Goal: Register for event/course

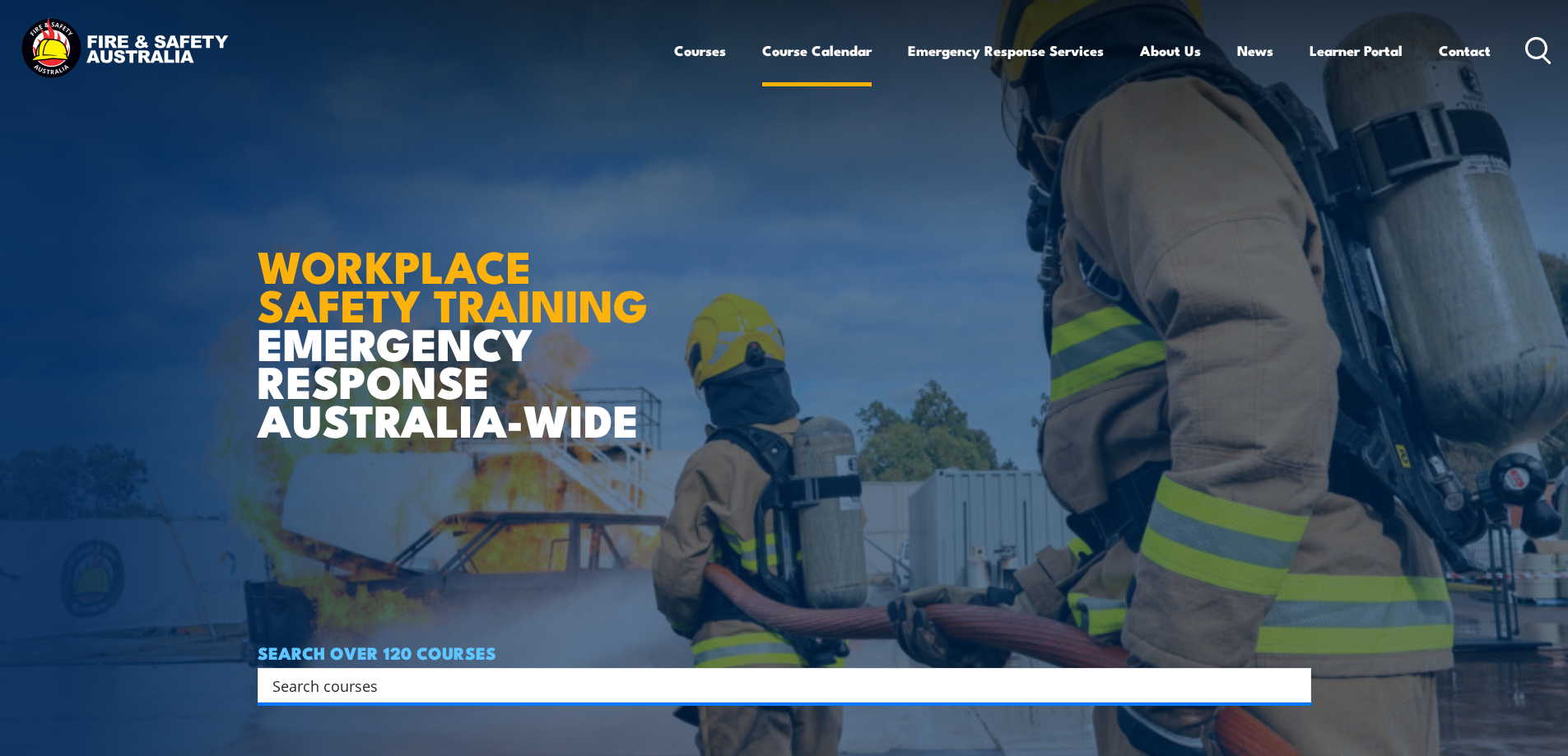
click at [805, 49] on link "Course Calendar" at bounding box center [816, 51] width 109 height 44
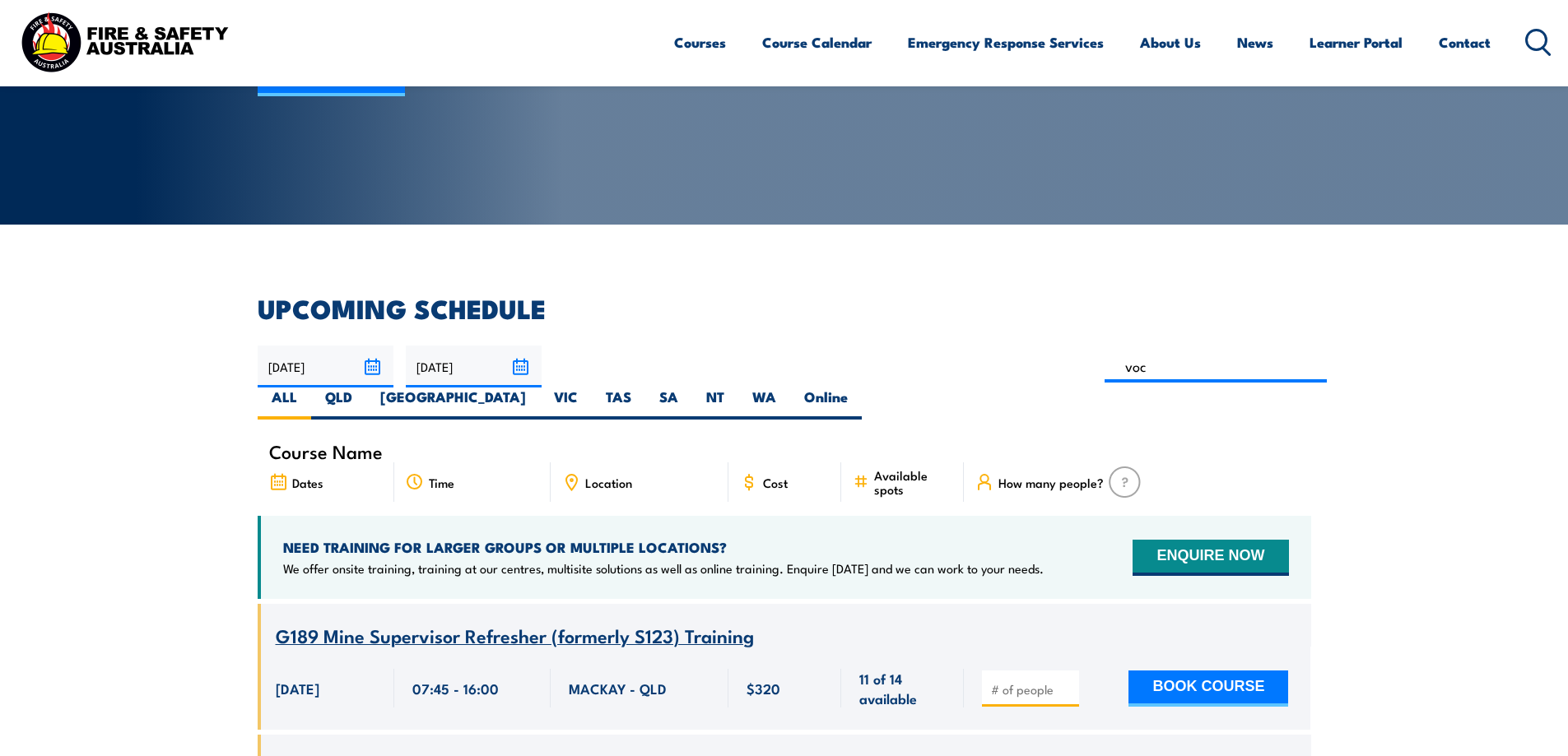
type input "voc"
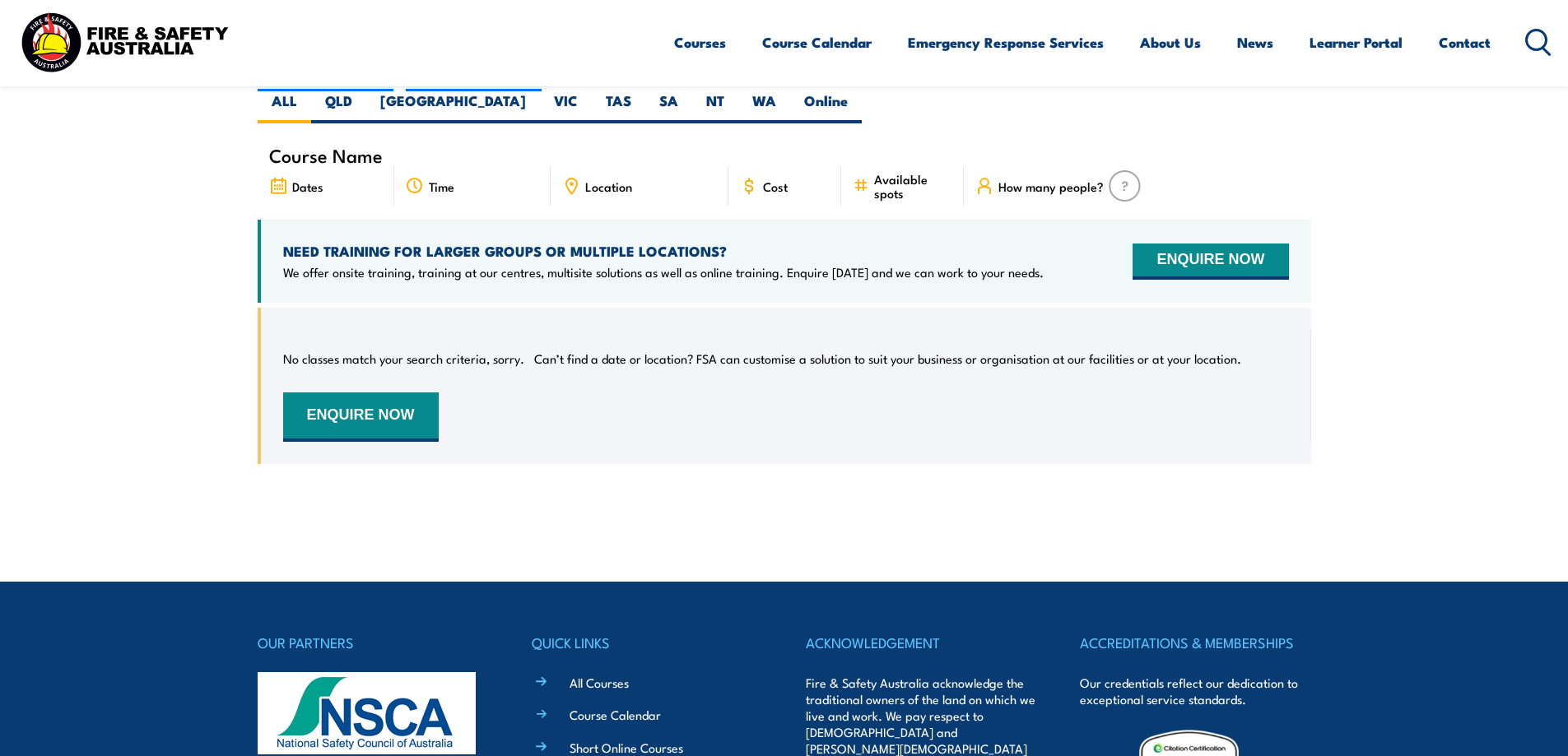
scroll to position [214, 0]
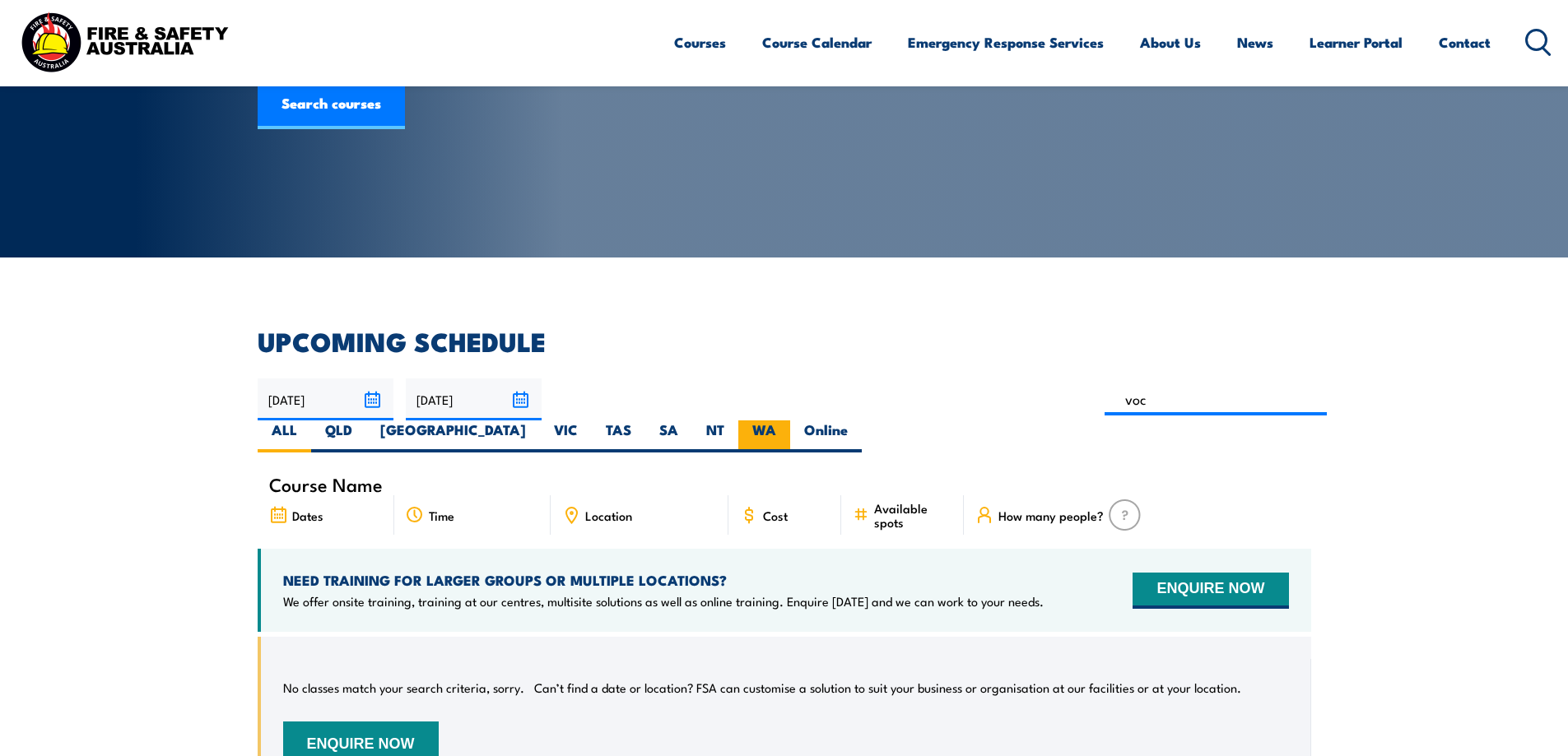
click at [790, 421] on label "WA" at bounding box center [764, 437] width 52 height 32
click at [787, 421] on input "WA" at bounding box center [781, 426] width 11 height 11
radio input "true"
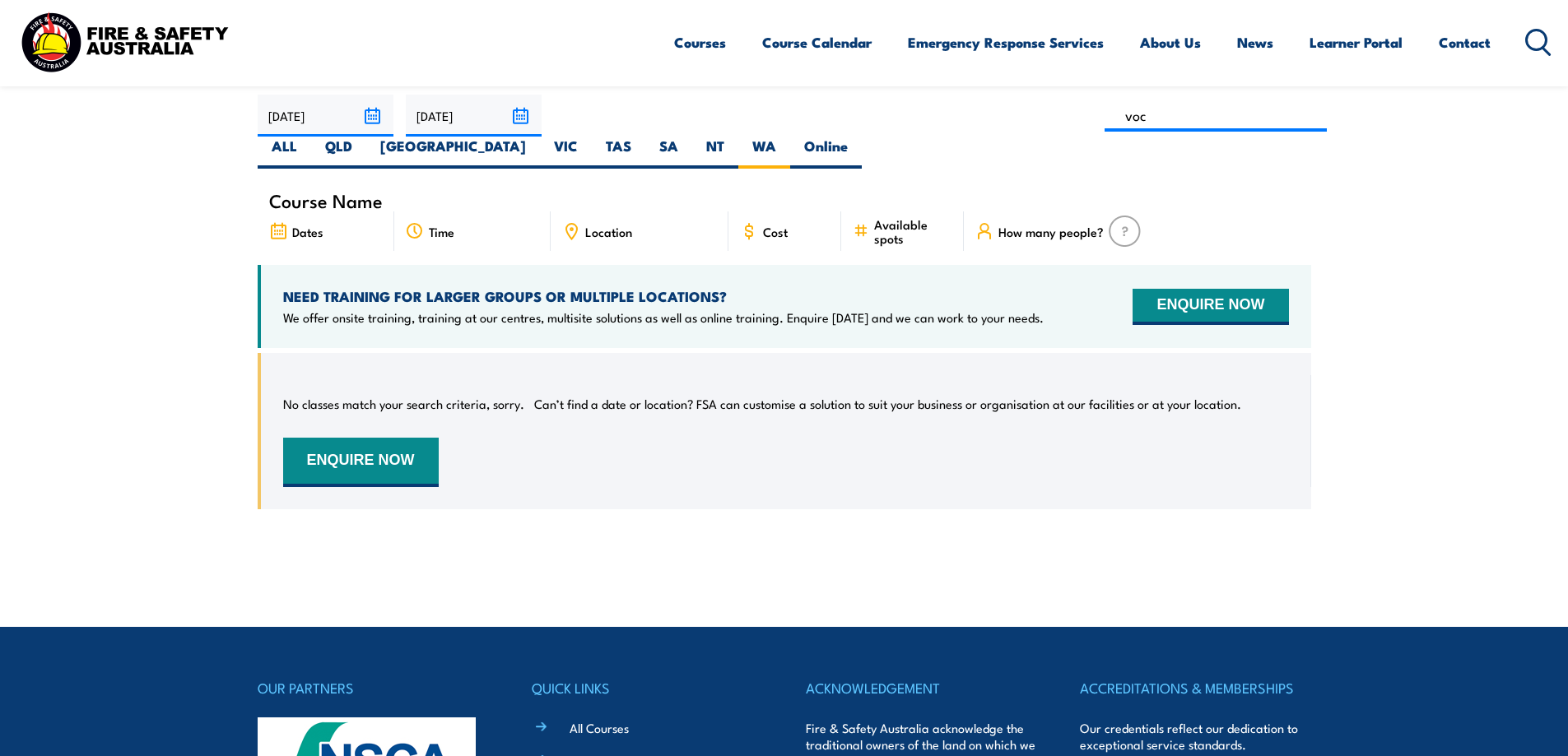
scroll to position [461, 0]
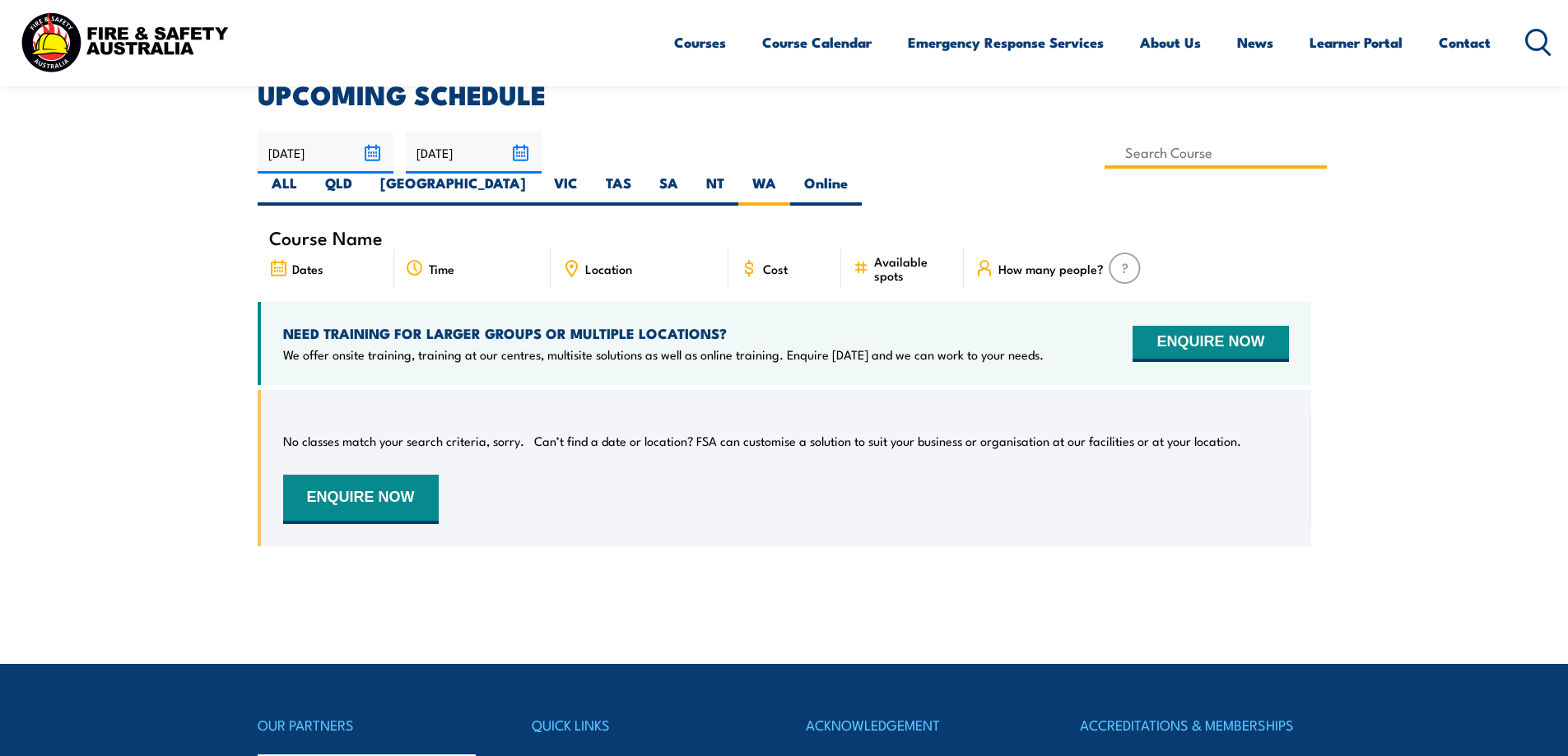
click at [1105, 155] on input at bounding box center [1216, 153] width 223 height 32
type input "voc"
click at [703, 469] on div "No classes match your search criteria, sorry. Can’t find a date or location? FS…" at bounding box center [786, 468] width 1006 height 112
click at [1105, 147] on input at bounding box center [1216, 153] width 223 height 32
type input "v"
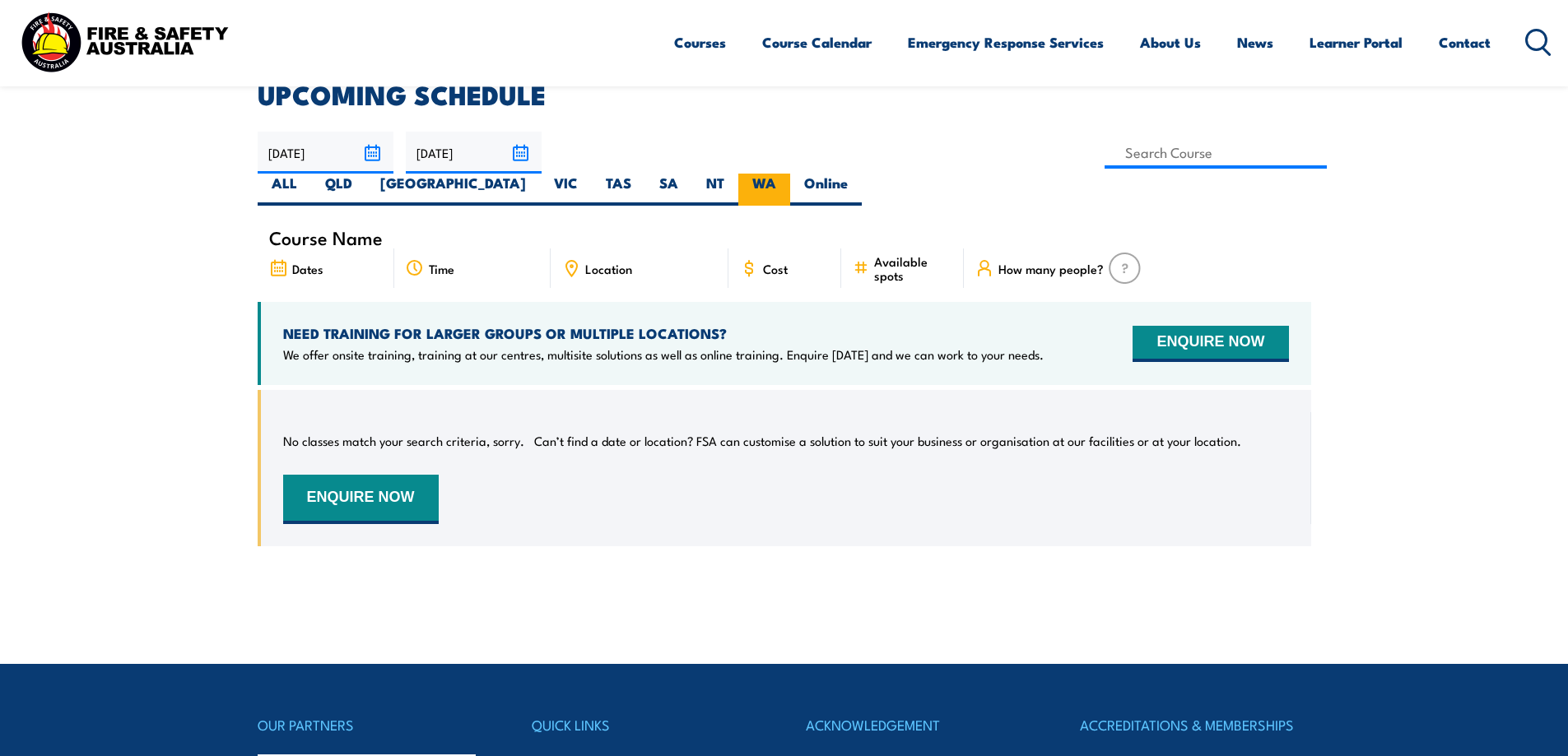
click at [790, 174] on label "WA" at bounding box center [764, 190] width 52 height 32
click at [787, 174] on input "WA" at bounding box center [781, 179] width 11 height 11
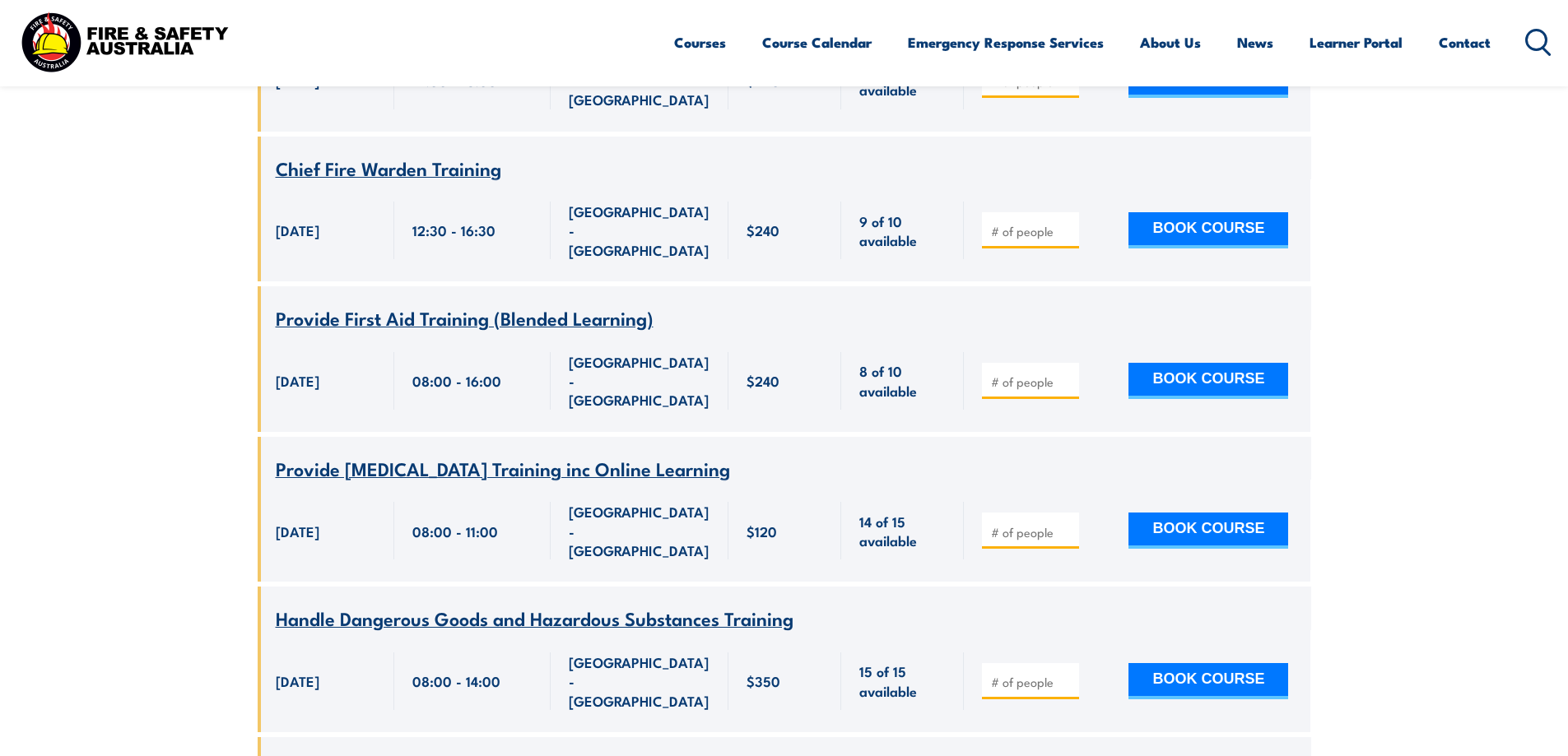
scroll to position [2025, 0]
